Goal: Task Accomplishment & Management: Use online tool/utility

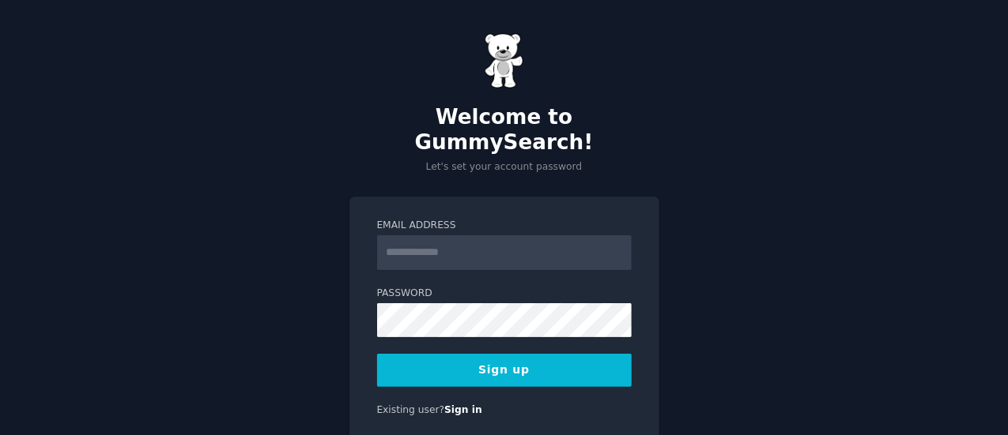
click at [502, 235] on input "Email Address" at bounding box center [504, 252] width 254 height 35
type input "**********"
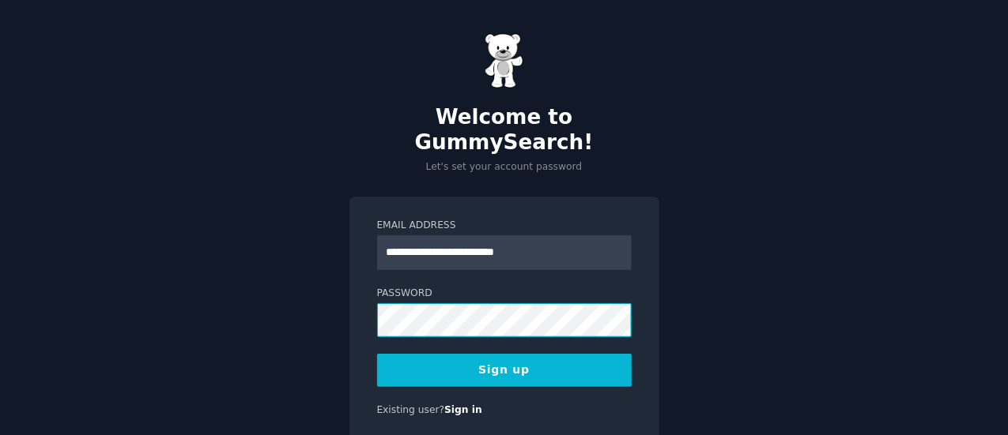
click at [316, 292] on div "**********" at bounding box center [504, 249] width 1008 height 498
click at [500, 354] on button "Sign up" at bounding box center [504, 370] width 254 height 33
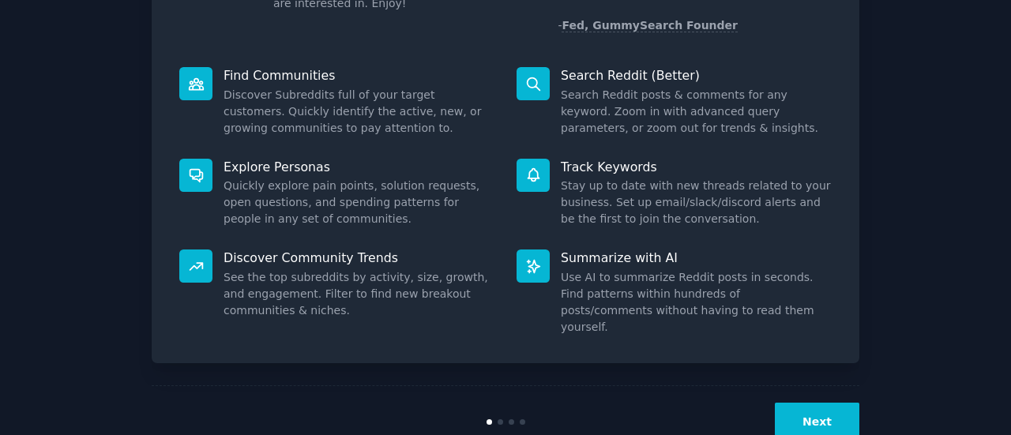
scroll to position [182, 0]
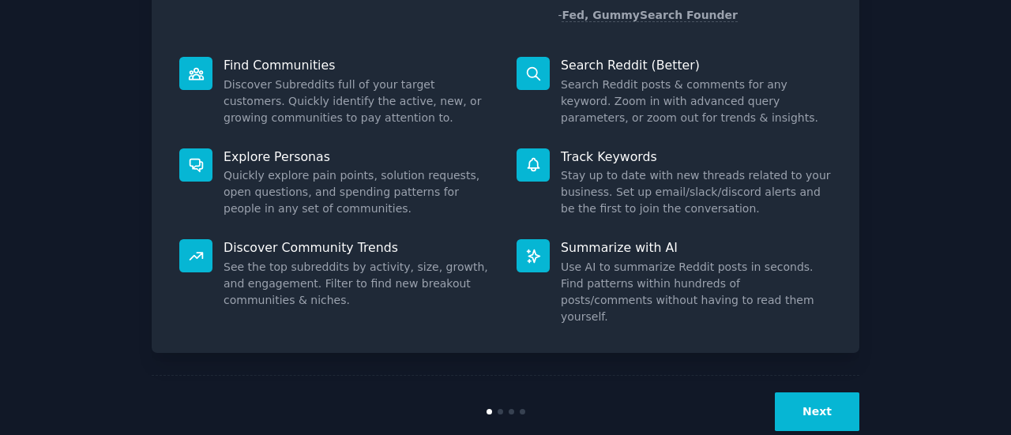
click at [832, 393] on button "Next" at bounding box center [817, 412] width 85 height 39
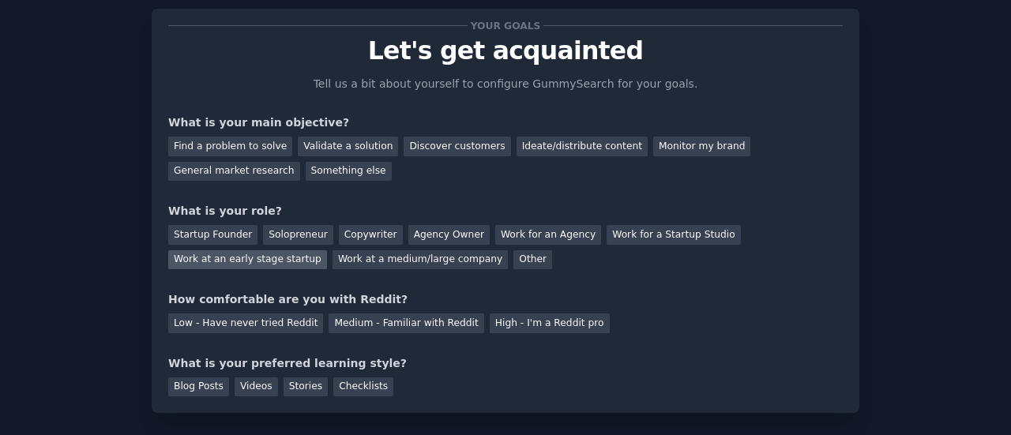
scroll to position [37, 0]
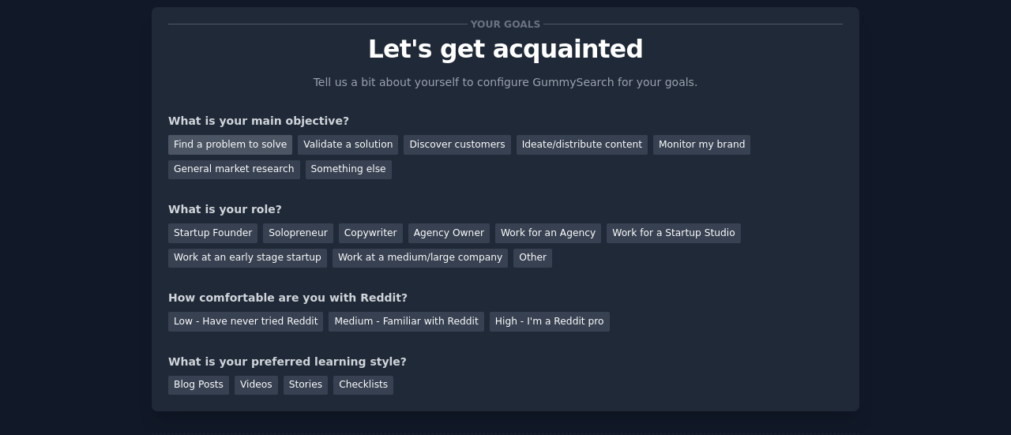
click at [230, 143] on div "Find a problem to solve" at bounding box center [230, 145] width 124 height 20
click at [356, 139] on div "Validate a solution" at bounding box center [348, 145] width 100 height 20
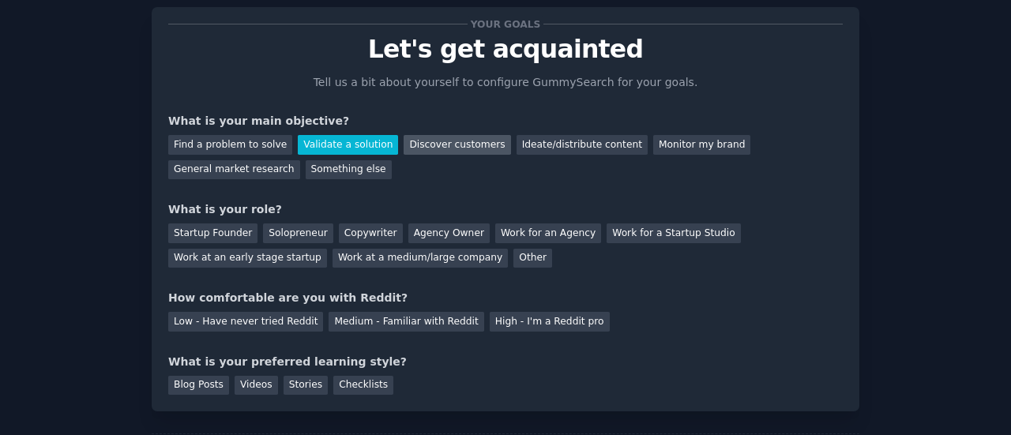
click at [440, 140] on div "Discover customers" at bounding box center [457, 145] width 107 height 20
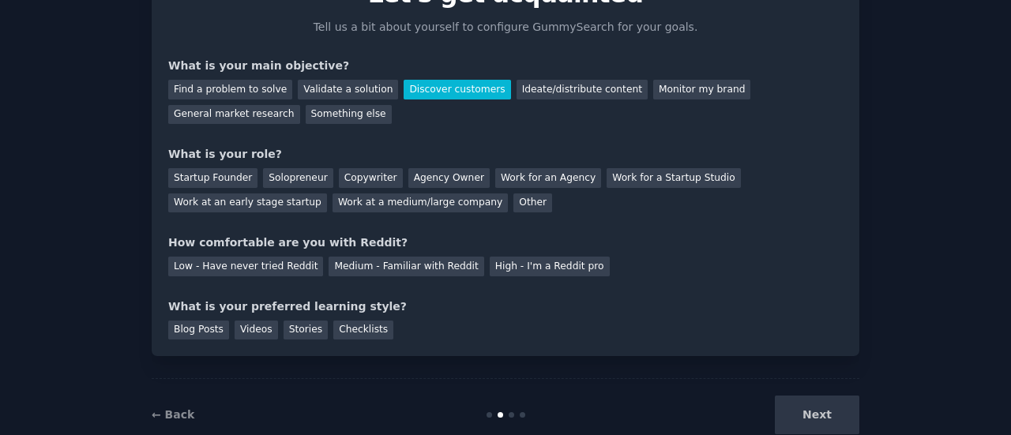
scroll to position [96, 0]
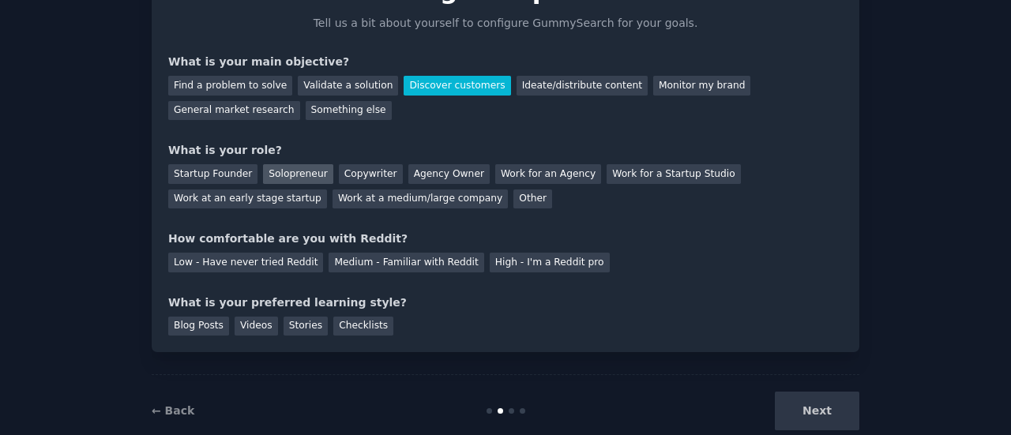
click at [299, 170] on div "Solopreneur" at bounding box center [298, 174] width 70 height 20
click at [514, 199] on div "Other" at bounding box center [533, 200] width 39 height 20
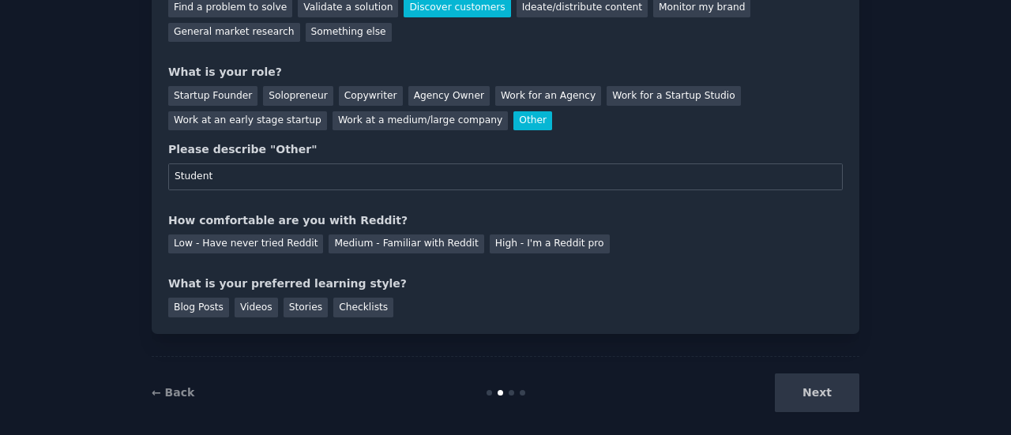
scroll to position [179, 0]
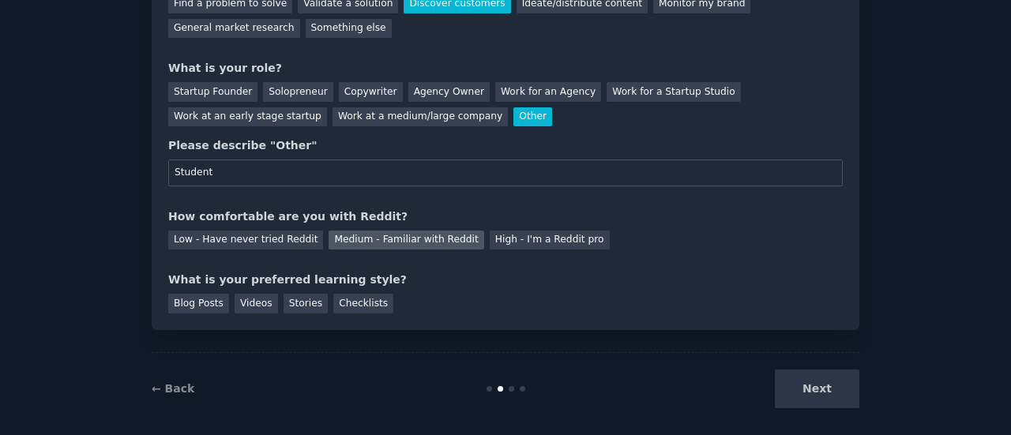
type input "Student"
click at [378, 241] on div "Medium - Familiar with Reddit" at bounding box center [406, 241] width 155 height 20
click at [284, 304] on div "Stories" at bounding box center [306, 304] width 44 height 20
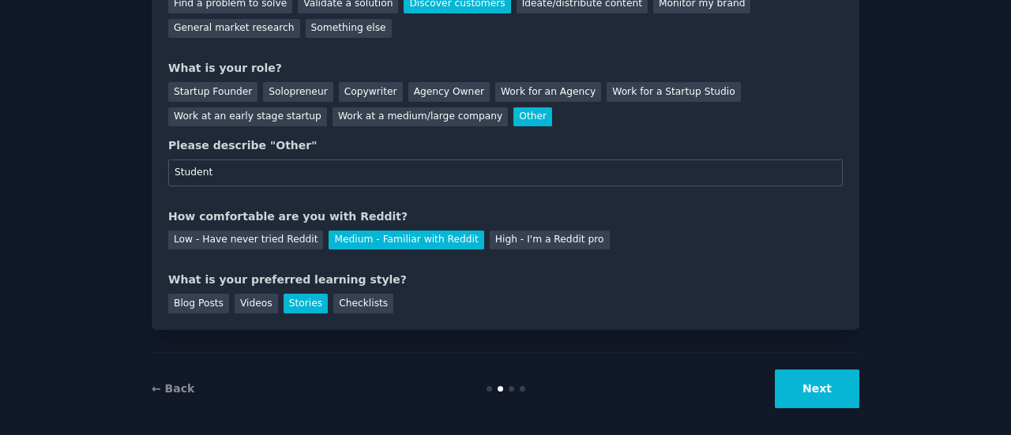
click at [800, 394] on button "Next" at bounding box center [817, 389] width 85 height 39
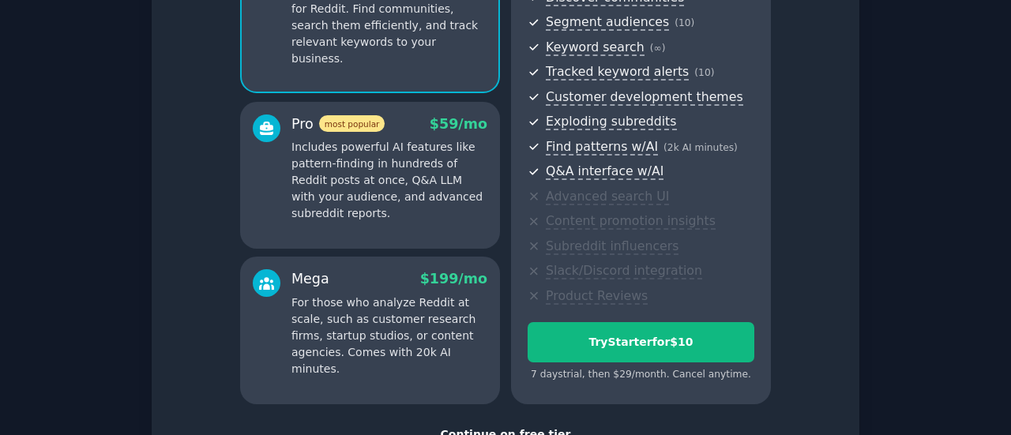
scroll to position [313, 0]
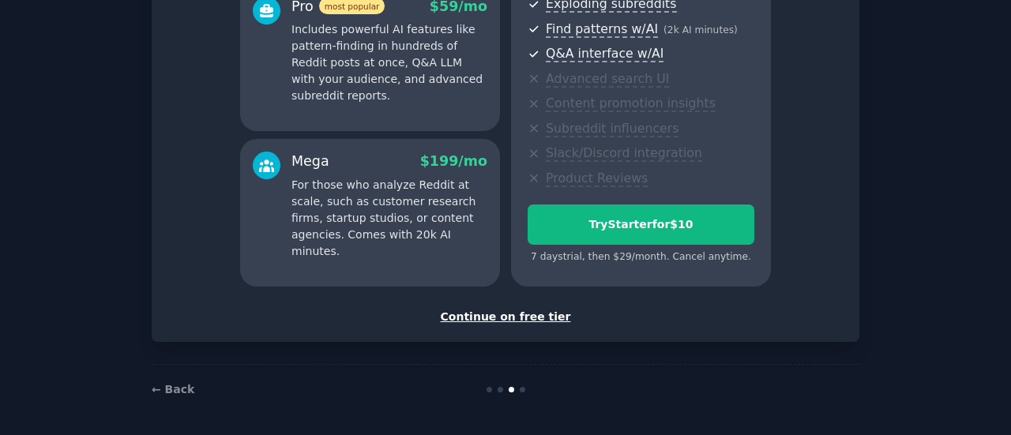
click at [501, 321] on div "Continue on free tier" at bounding box center [505, 317] width 675 height 17
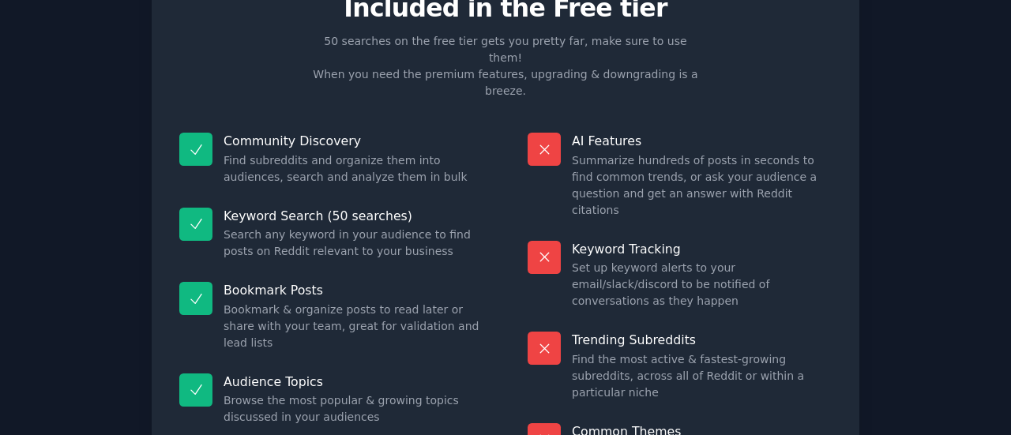
scroll to position [179, 0]
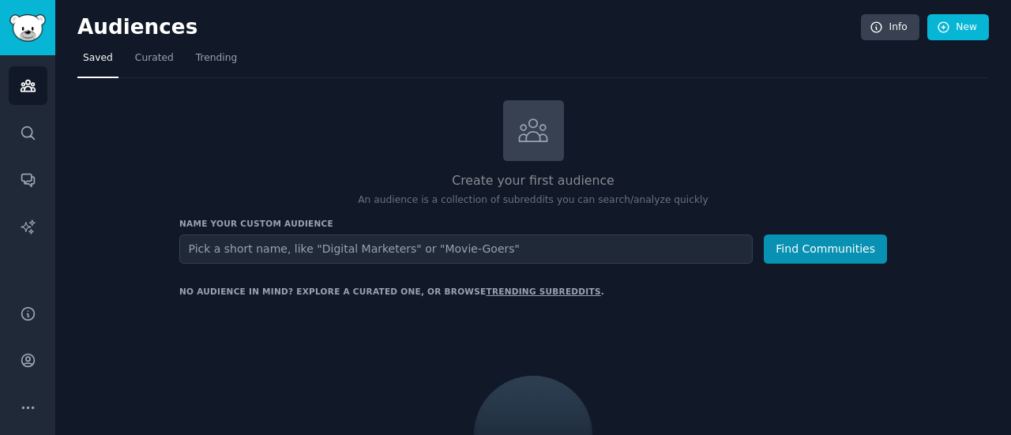
click at [458, 252] on input "text" at bounding box center [466, 249] width 574 height 29
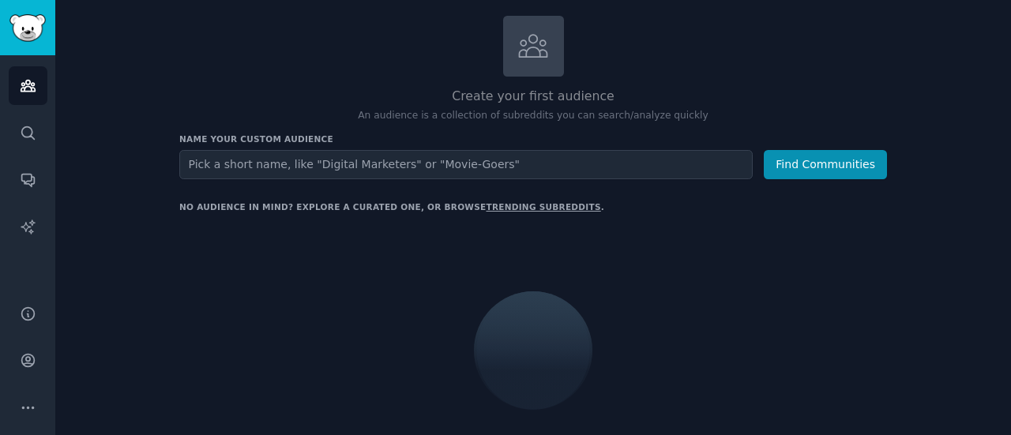
scroll to position [86, 0]
click at [471, 157] on input "text" at bounding box center [466, 163] width 574 height 29
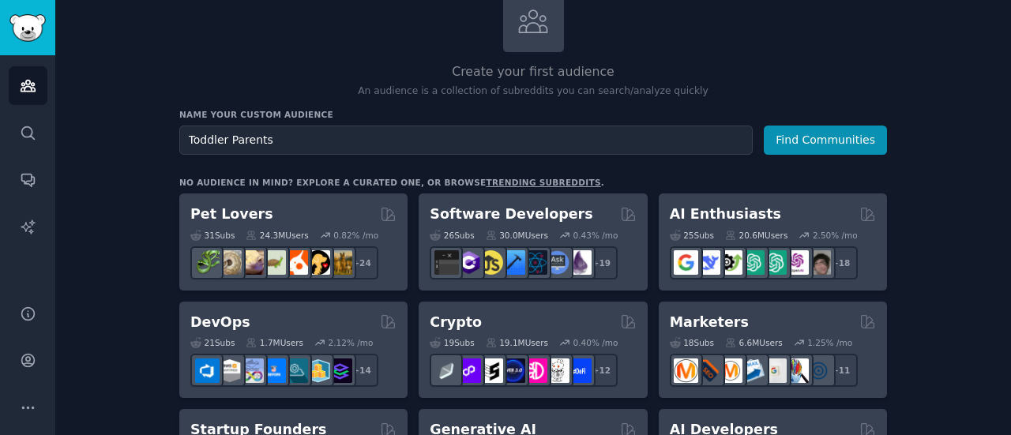
scroll to position [111, 0]
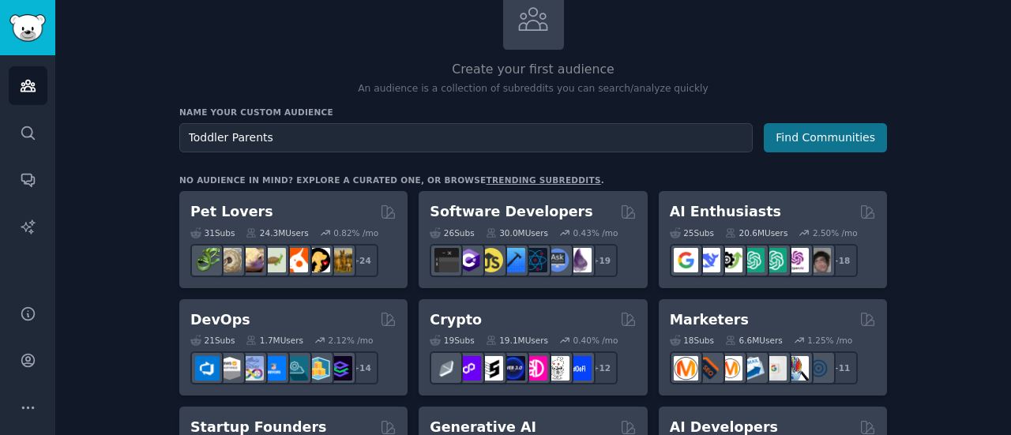
type input "Toddler Parents"
click at [796, 142] on button "Find Communities" at bounding box center [825, 137] width 123 height 29
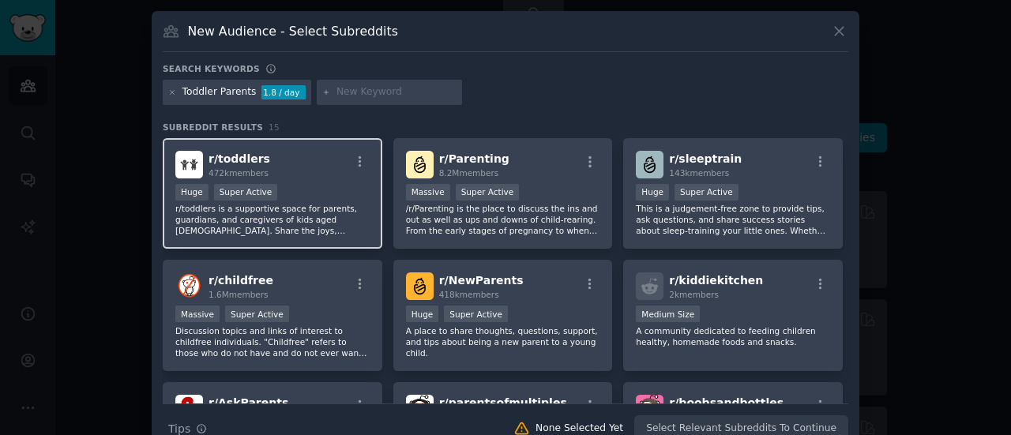
click at [329, 213] on p "r/toddlers is a supportive space for parents, guardians, and caregivers of kids…" at bounding box center [272, 219] width 194 height 33
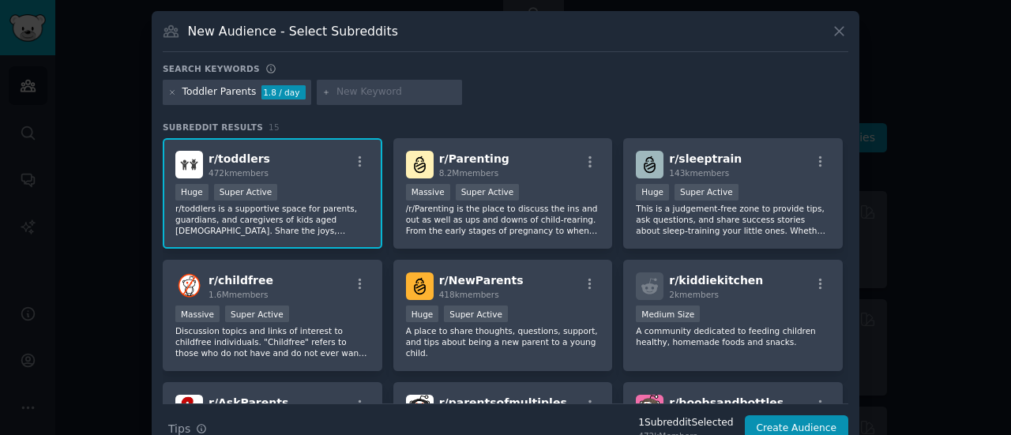
click at [313, 208] on p "r/toddlers is a supportive space for parents, guardians, and caregivers of kids…" at bounding box center [272, 219] width 194 height 33
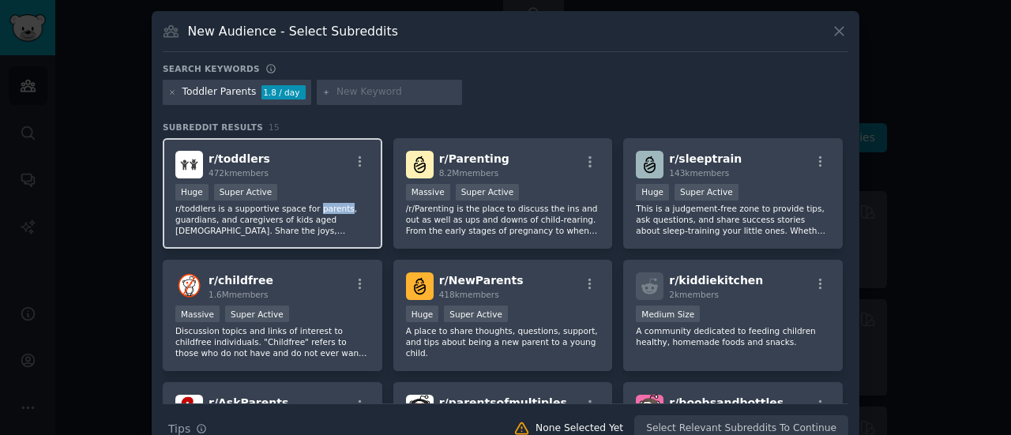
click at [313, 208] on p "r/toddlers is a supportive space for parents, guardians, and caregivers of kids…" at bounding box center [272, 219] width 194 height 33
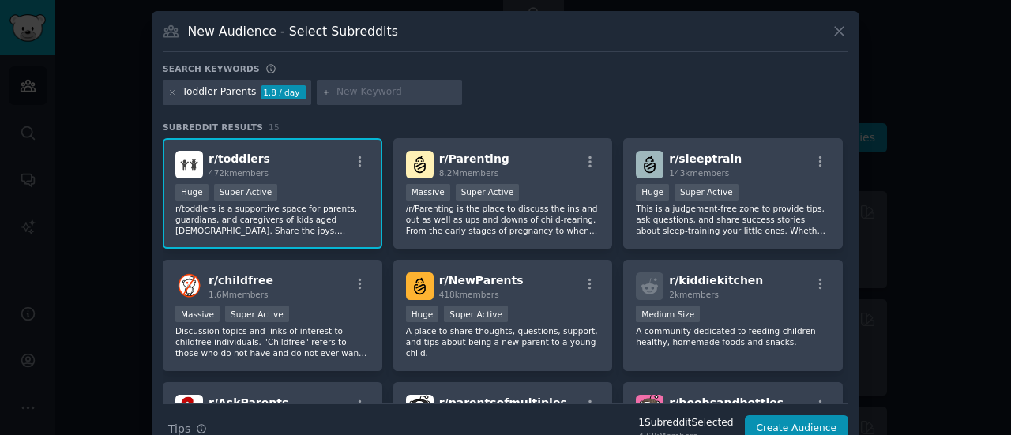
click at [327, 218] on p "r/toddlers is a supportive space for parents, guardians, and caregivers of kids…" at bounding box center [272, 219] width 194 height 33
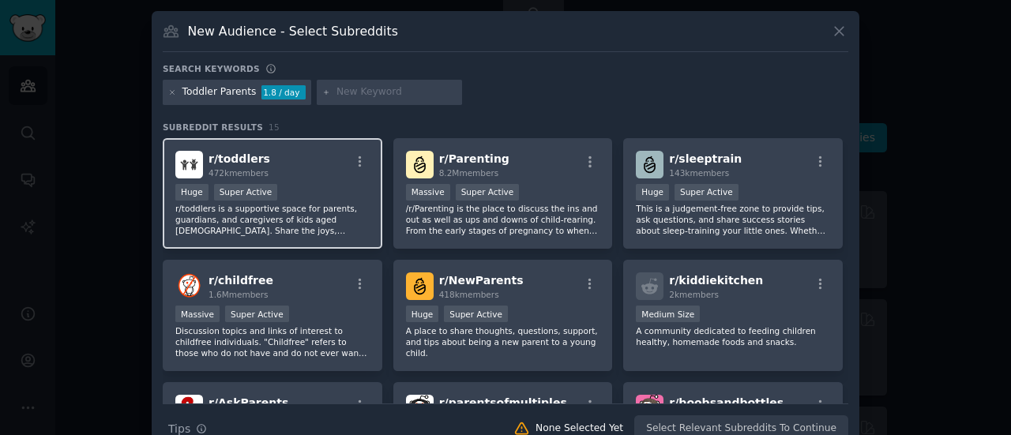
click at [305, 222] on p "r/toddlers is a supportive space for parents, guardians, and caregivers of kids…" at bounding box center [272, 219] width 194 height 33
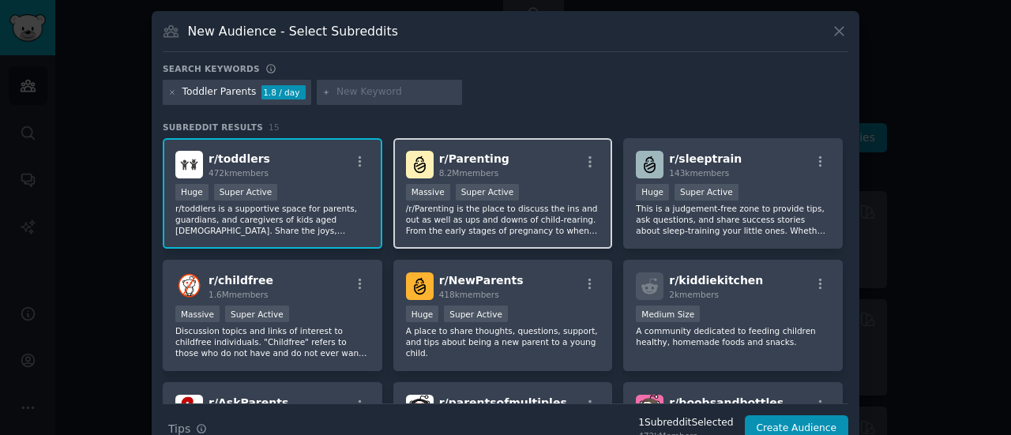
click at [563, 215] on p "/r/Parenting is the place to discuss the ins and out as well as ups and downs o…" at bounding box center [503, 219] width 194 height 33
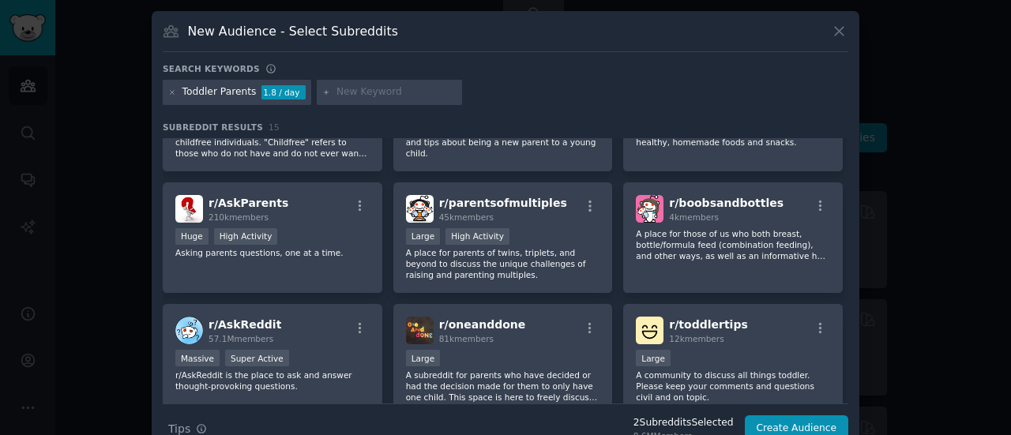
scroll to position [202, 0]
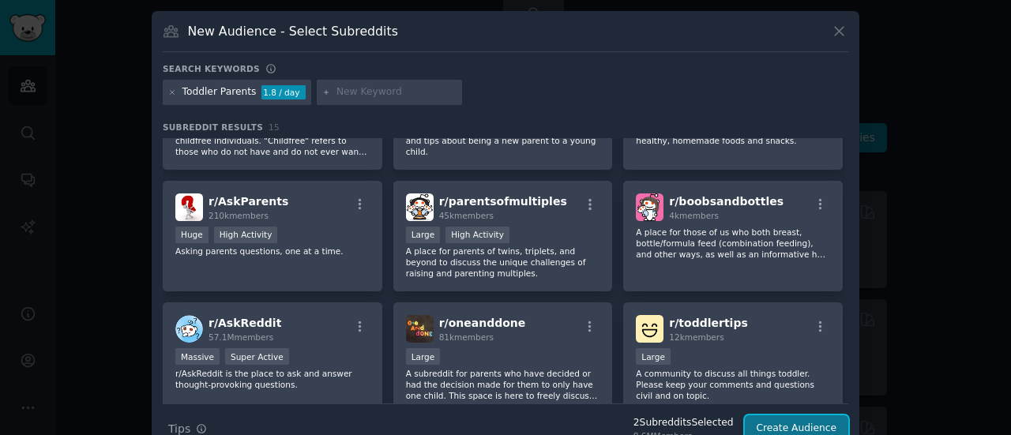
click at [827, 428] on button "Create Audience" at bounding box center [797, 429] width 104 height 27
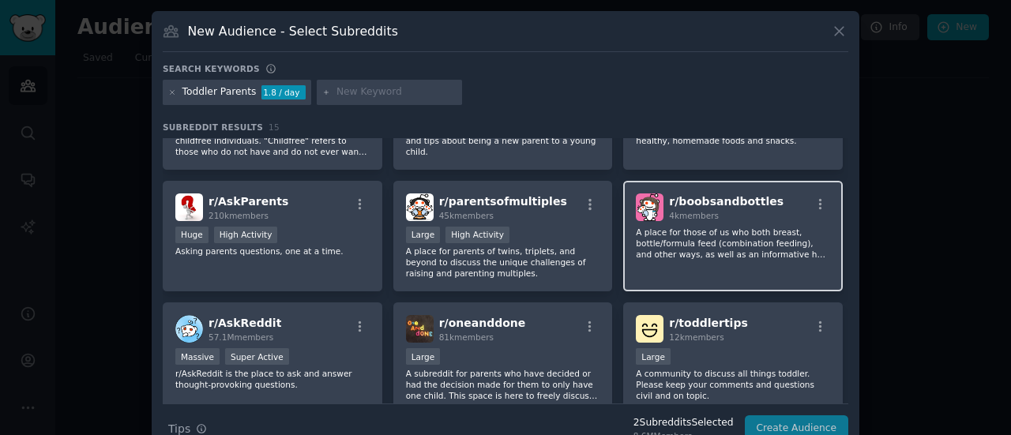
scroll to position [0, 0]
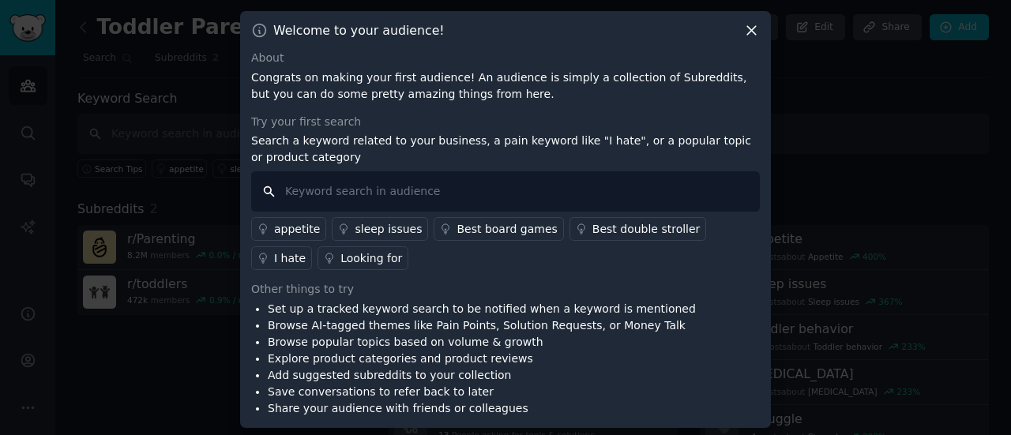
click at [469, 195] on input "text" at bounding box center [505, 191] width 509 height 40
type input "I hate"
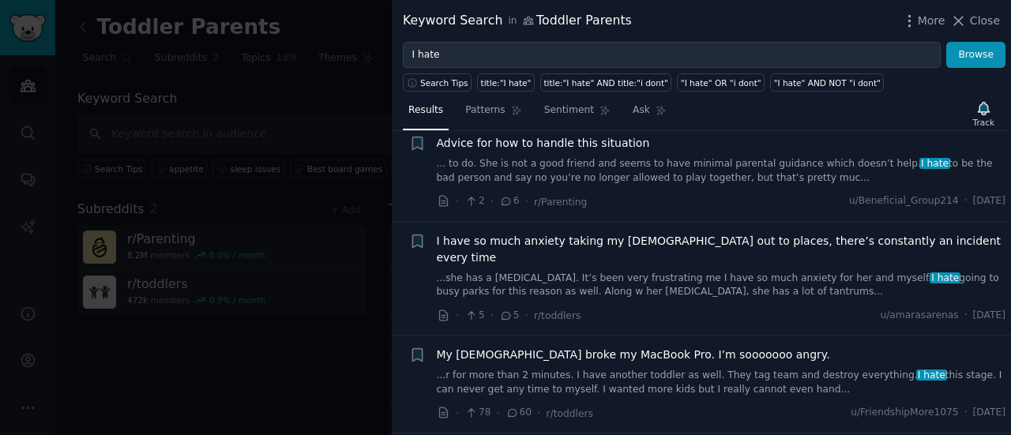
scroll to position [537, 0]
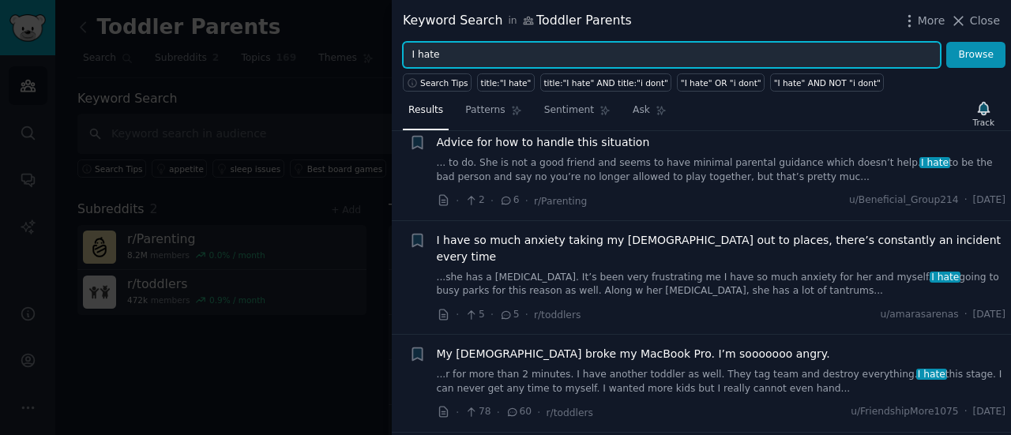
click at [480, 50] on input "I hate" at bounding box center [672, 55] width 538 height 27
type input "I"
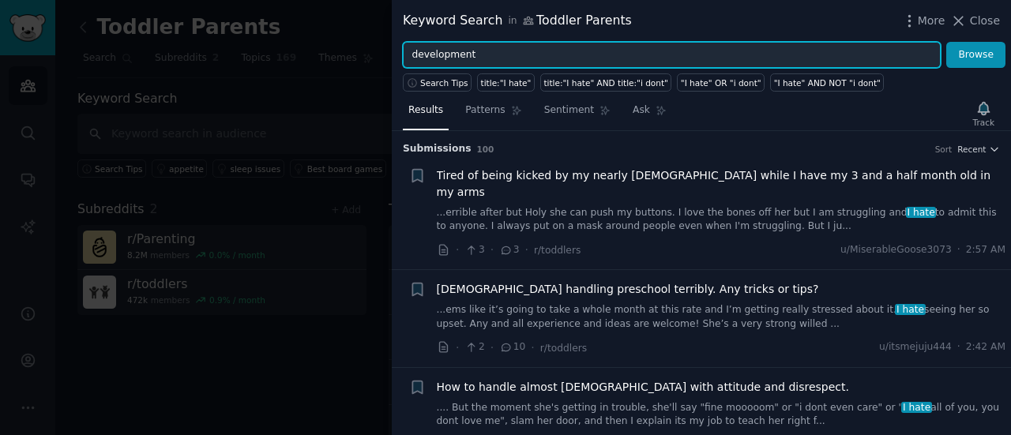
click at [947, 42] on button "Browse" at bounding box center [976, 55] width 59 height 27
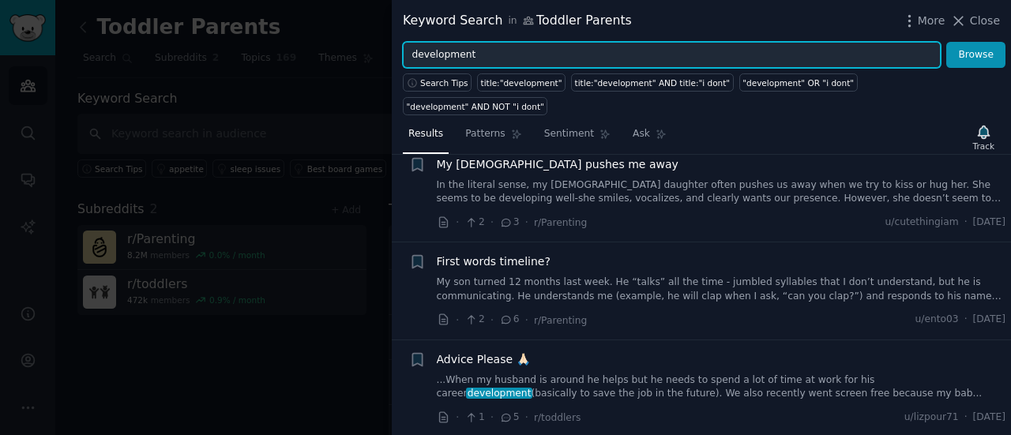
scroll to position [621, 0]
type input "d"
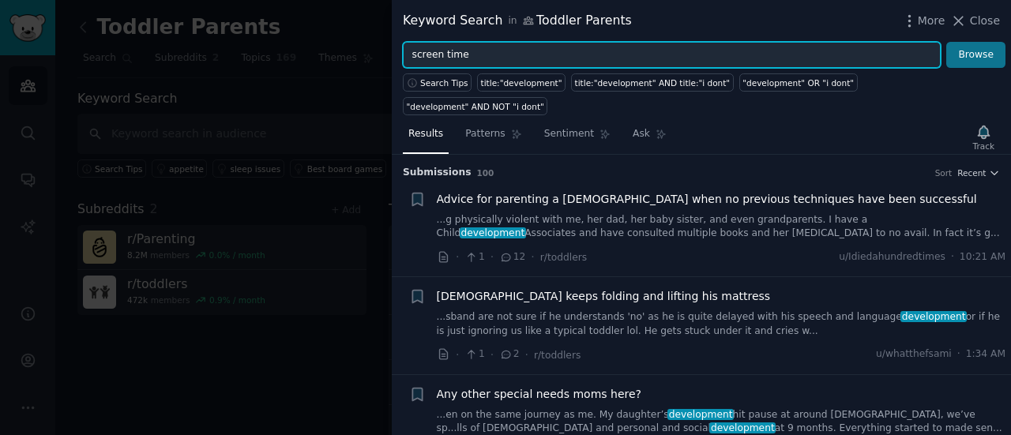
type input "screen time"
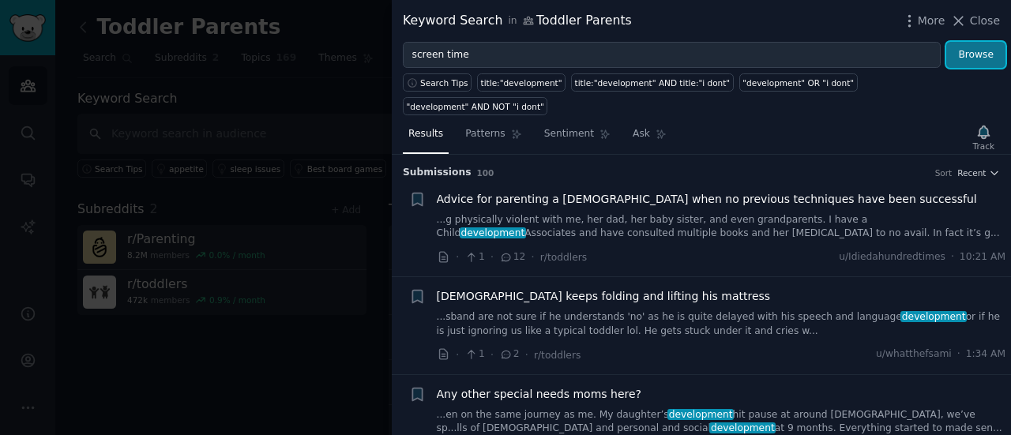
click at [982, 51] on button "Browse" at bounding box center [976, 55] width 59 height 27
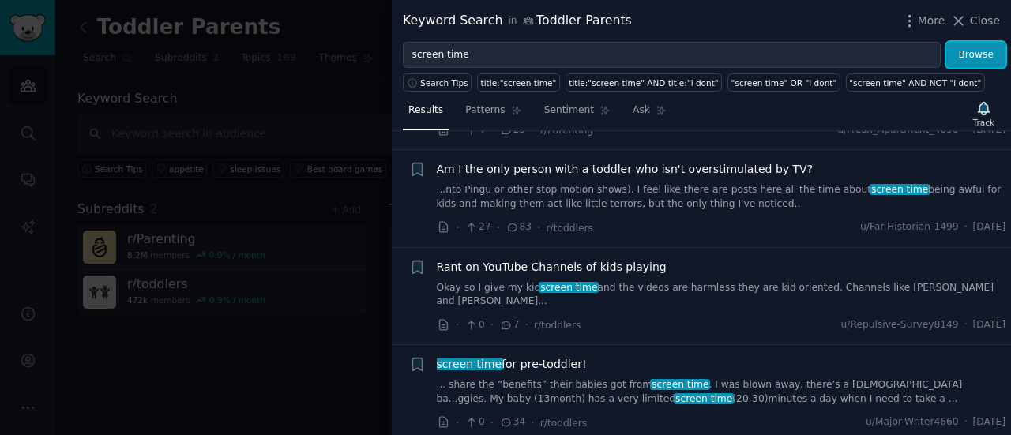
scroll to position [1276, 0]
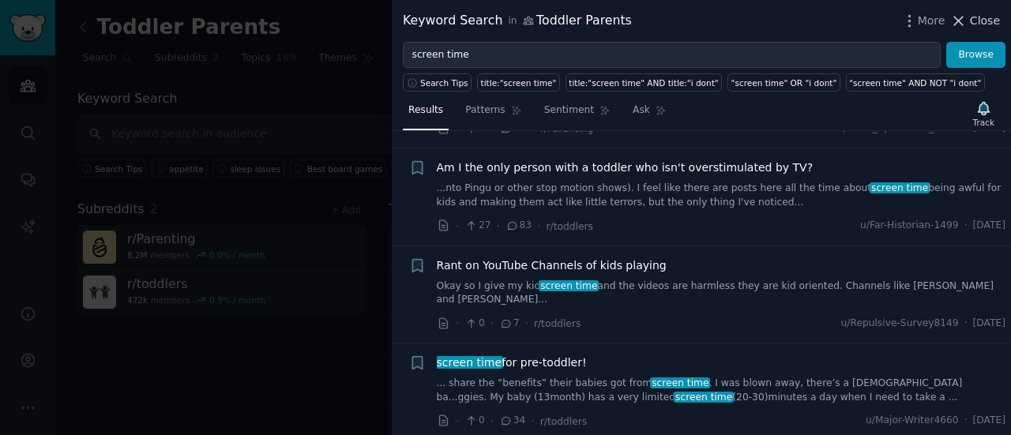
click at [976, 24] on span "Close" at bounding box center [985, 21] width 30 height 17
